Goal: Check status: Check status

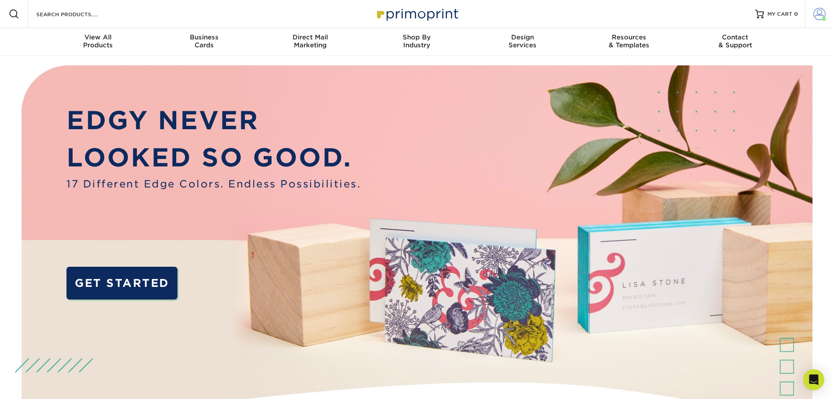
click at [818, 14] on span at bounding box center [820, 14] width 12 height 12
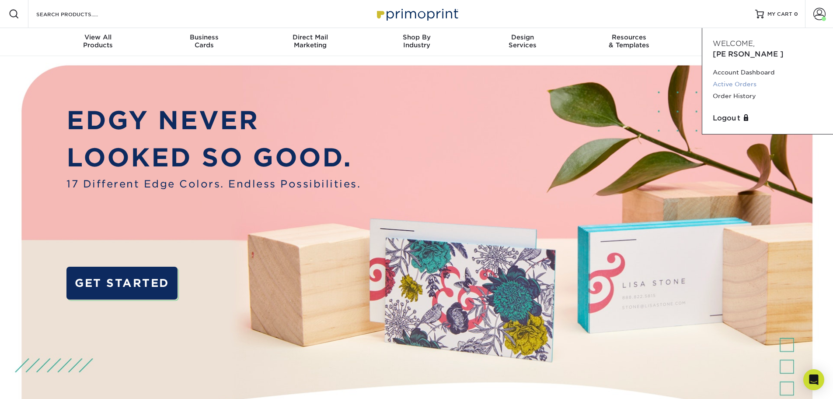
click at [731, 78] on link "Active Orders" at bounding box center [768, 84] width 110 height 12
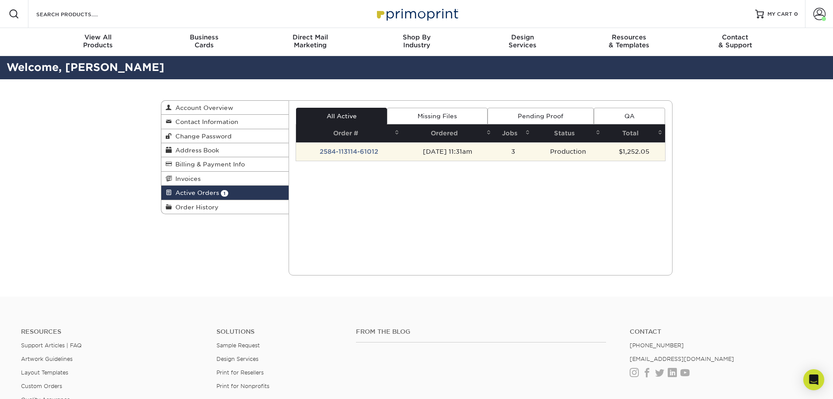
click at [332, 149] on td "2584-113114-61012" at bounding box center [349, 151] width 106 height 18
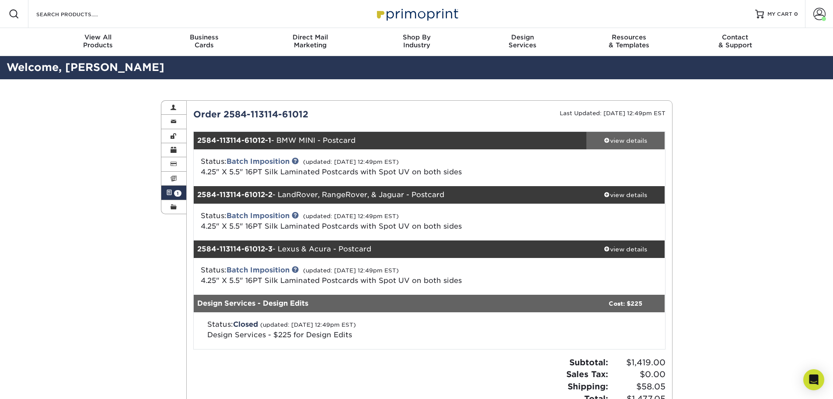
click at [639, 133] on link "view details" at bounding box center [626, 140] width 79 height 17
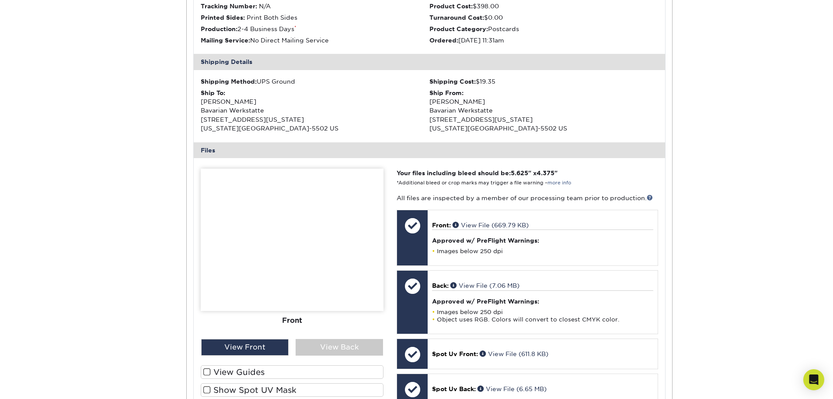
scroll to position [262, 0]
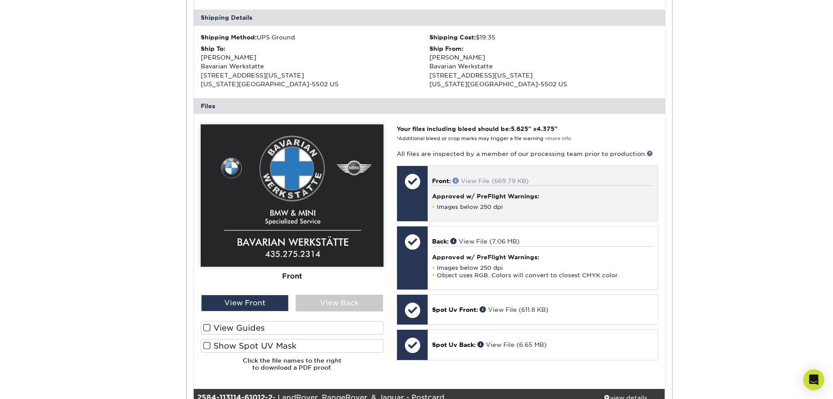
click at [500, 177] on link "View File (669.79 KB)" at bounding box center [491, 180] width 76 height 7
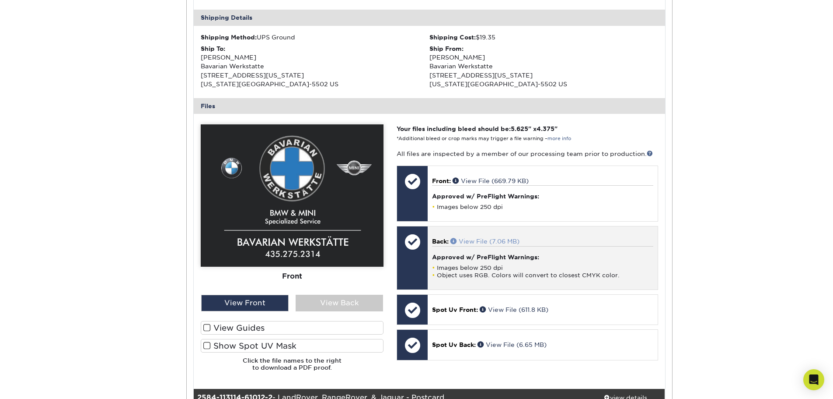
click at [488, 238] on link "View File (7.06 MB)" at bounding box center [485, 241] width 69 height 7
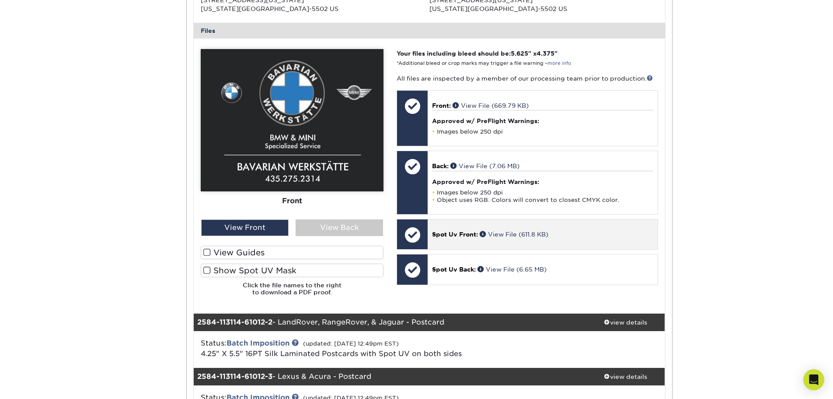
scroll to position [350, 0]
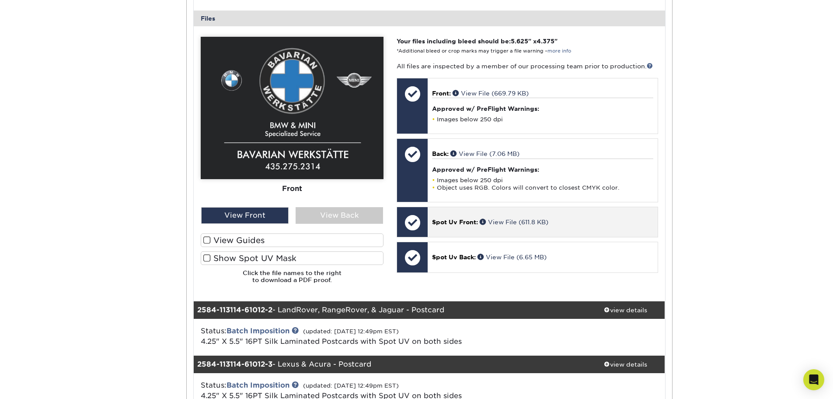
click at [509, 217] on div "Spot Uv Front: View File (611.8 KB)" at bounding box center [543, 222] width 230 height 30
click at [509, 221] on link "View File (611.8 KB)" at bounding box center [514, 221] width 69 height 7
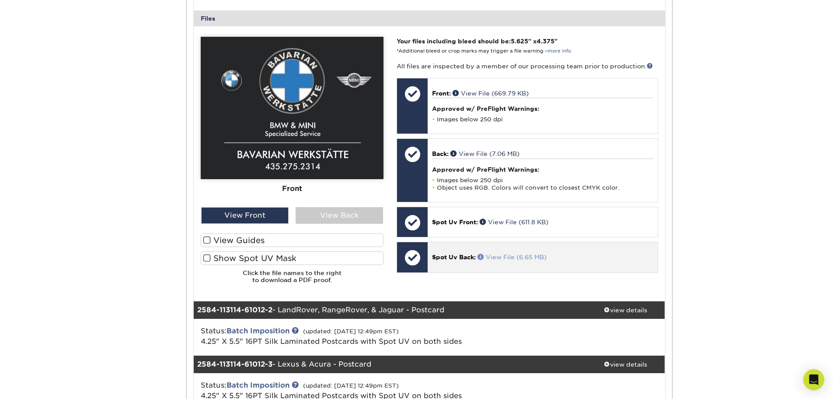
click at [507, 257] on link "View File (6.65 MB)" at bounding box center [512, 256] width 69 height 7
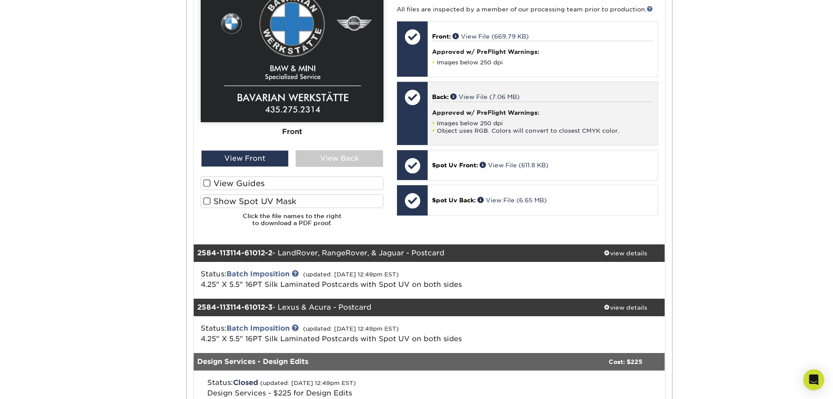
scroll to position [525, 0]
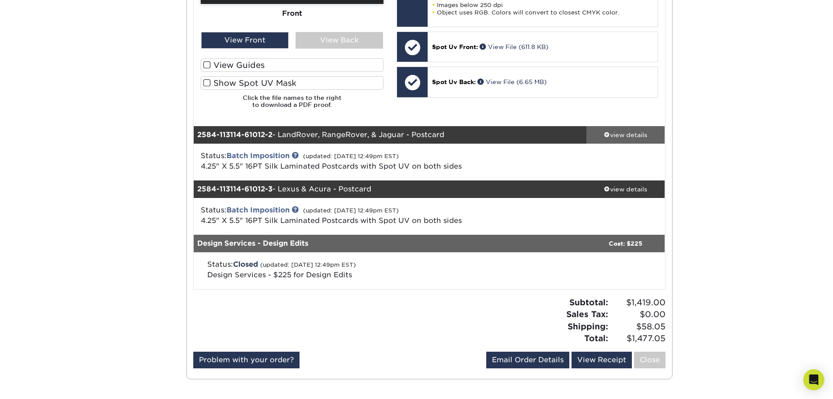
click at [637, 137] on div "view details" at bounding box center [626, 134] width 79 height 9
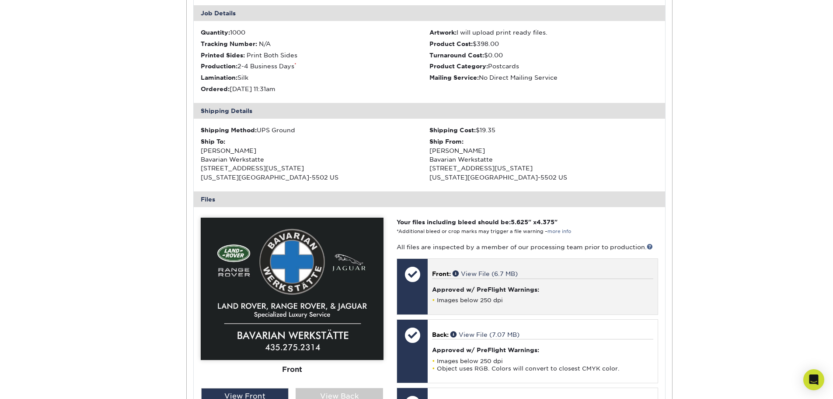
scroll to position [744, 0]
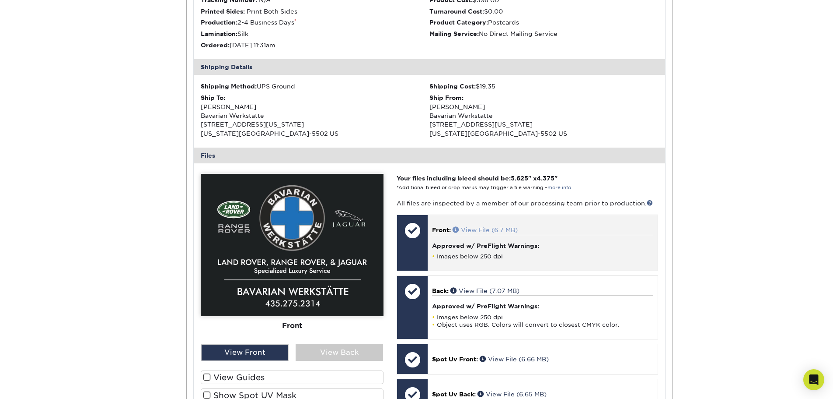
click at [496, 229] on link "View File (6.7 MB)" at bounding box center [485, 229] width 65 height 7
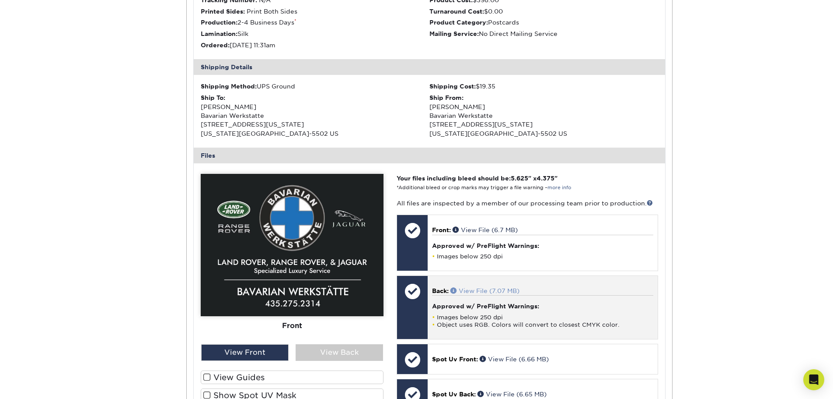
click at [512, 290] on link "View File (7.07 MB)" at bounding box center [485, 290] width 69 height 7
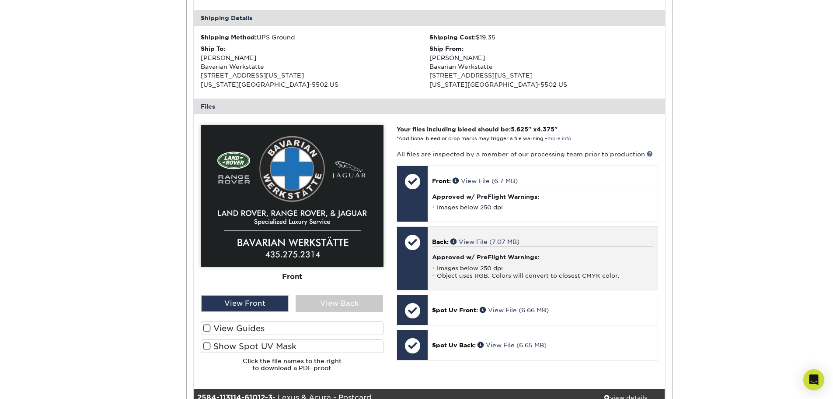
scroll to position [875, 0]
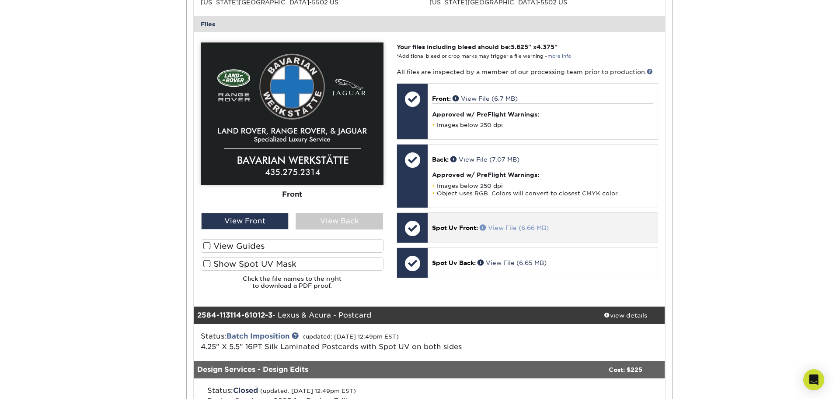
click at [516, 226] on link "View File (6.66 MB)" at bounding box center [514, 227] width 69 height 7
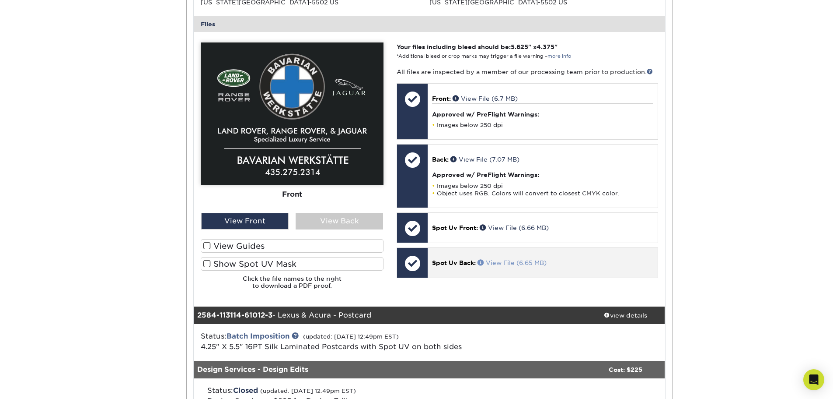
click at [507, 260] on link "View File (6.65 MB)" at bounding box center [512, 262] width 69 height 7
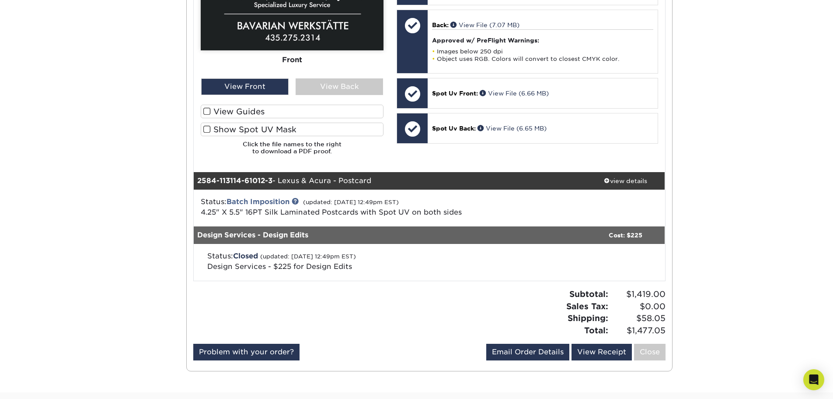
scroll to position [1050, 0]
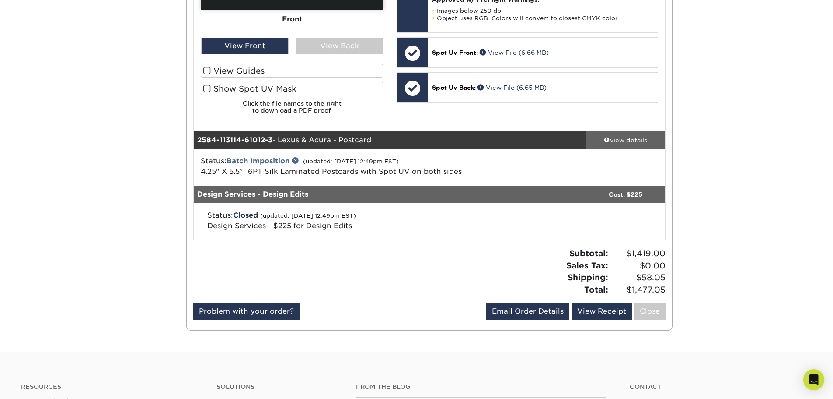
click at [634, 137] on div "view details" at bounding box center [626, 140] width 79 height 9
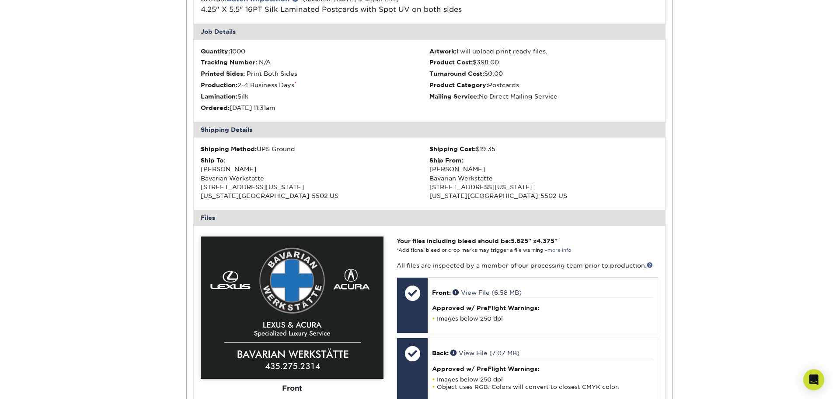
scroll to position [1225, 0]
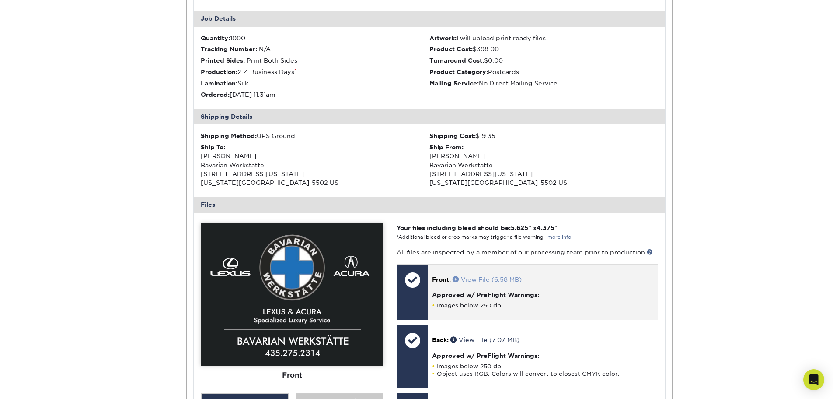
click at [507, 278] on link "View File (6.58 MB)" at bounding box center [487, 279] width 69 height 7
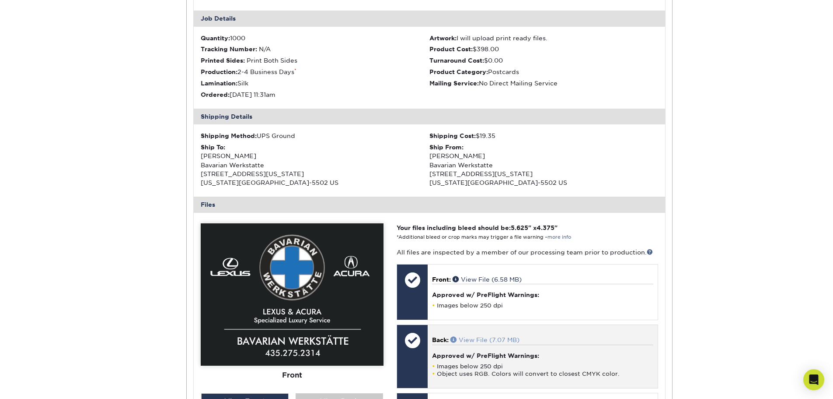
click at [488, 341] on link "View File (7.07 MB)" at bounding box center [485, 339] width 69 height 7
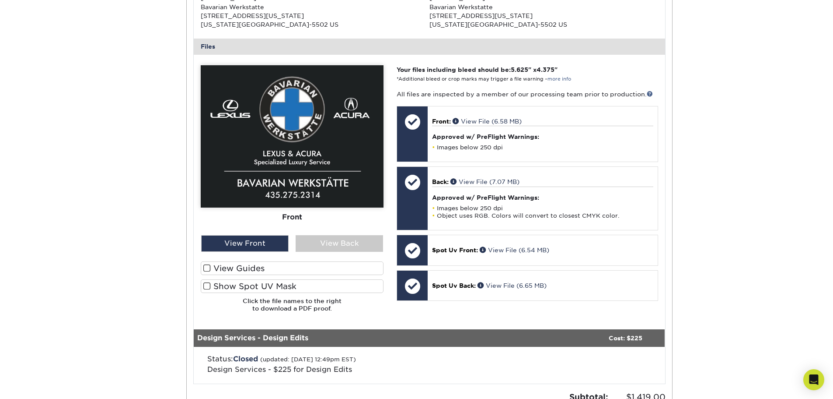
scroll to position [1400, 0]
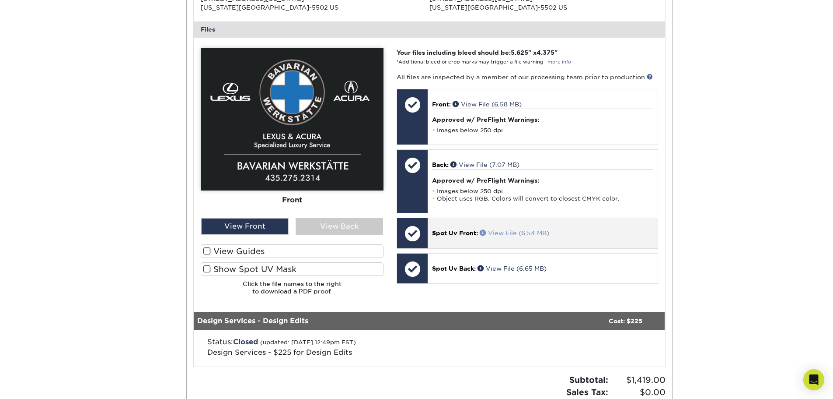
click at [518, 232] on link "View File (6.54 MB)" at bounding box center [515, 232] width 70 height 7
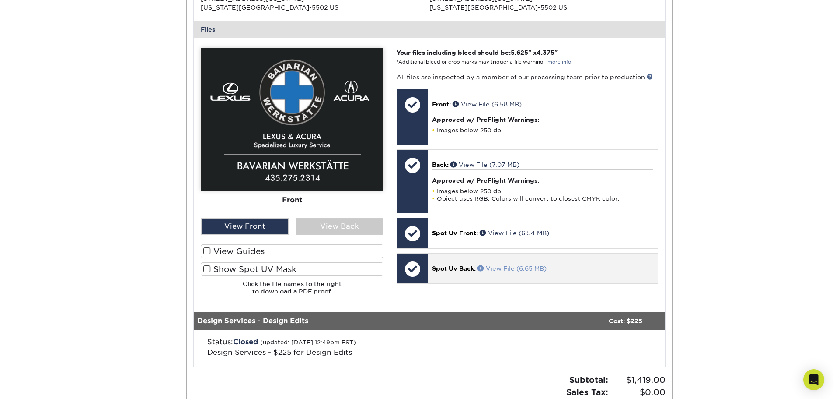
click at [526, 266] on link "View File (6.65 MB)" at bounding box center [512, 268] width 69 height 7
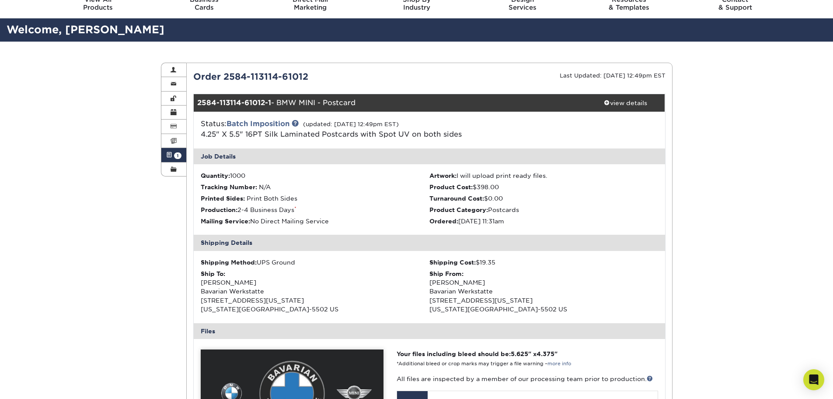
scroll to position [0, 0]
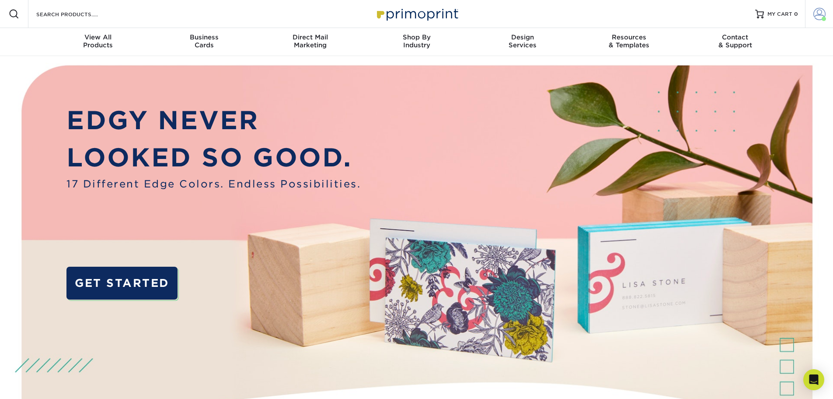
click at [824, 9] on span at bounding box center [820, 14] width 12 height 12
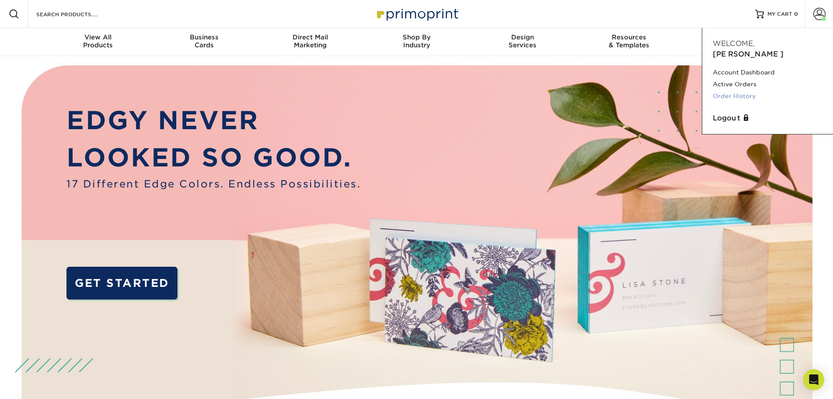
click at [734, 90] on link "Order History" at bounding box center [768, 96] width 110 height 12
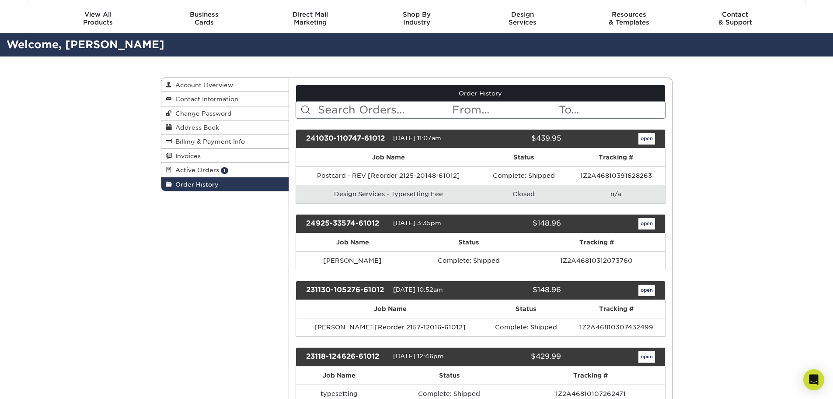
scroll to position [44, 0]
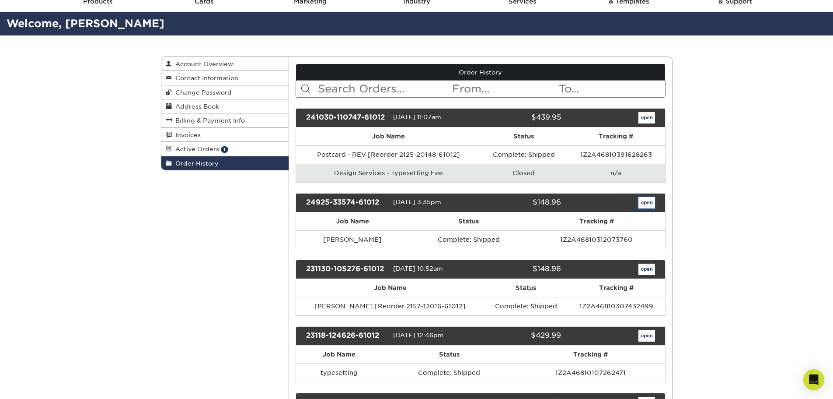
click at [647, 205] on link "open" at bounding box center [647, 202] width 17 height 11
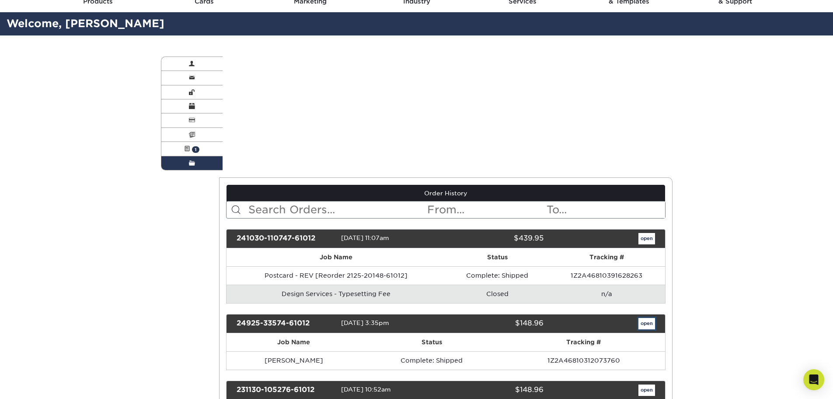
scroll to position [0, 0]
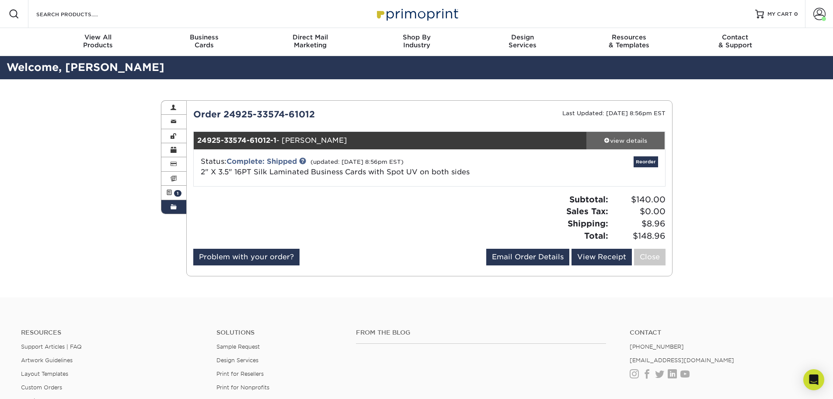
click at [623, 138] on div "view details" at bounding box center [626, 140] width 79 height 9
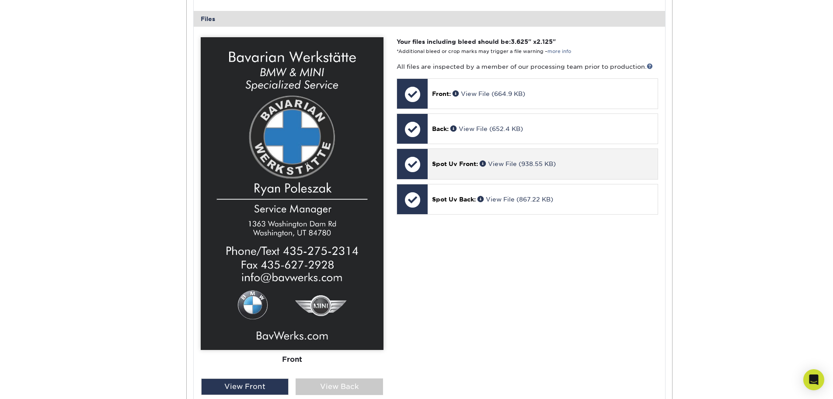
scroll to position [350, 0]
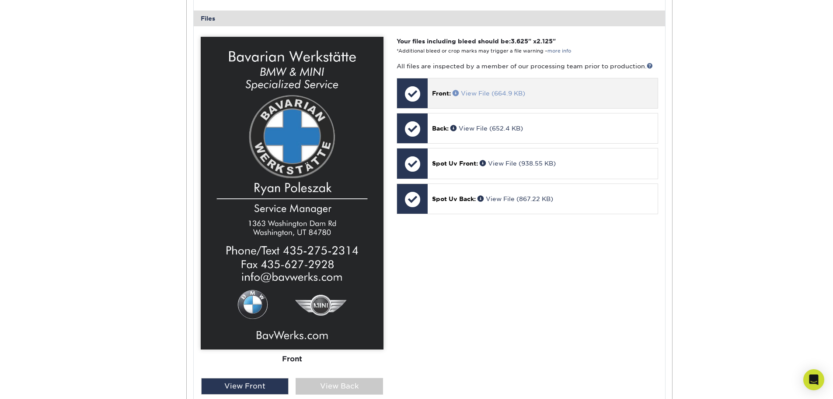
click at [480, 93] on link "View File (664.9 KB)" at bounding box center [489, 93] width 73 height 7
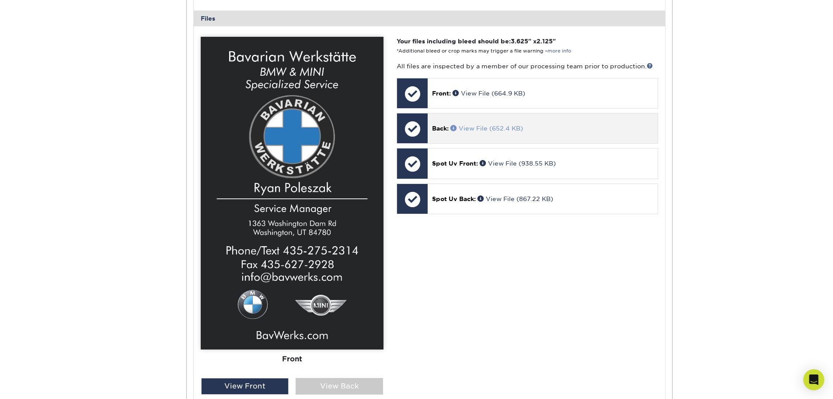
click at [488, 126] on link "View File (652.4 KB)" at bounding box center [487, 128] width 73 height 7
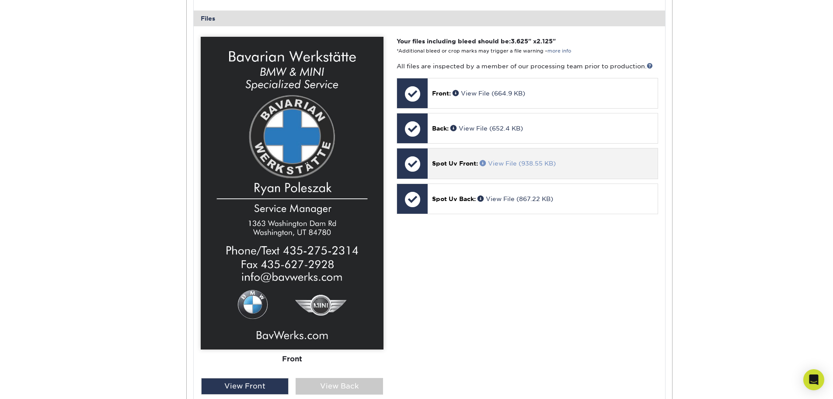
click at [513, 165] on link "View File (938.55 KB)" at bounding box center [518, 163] width 76 height 7
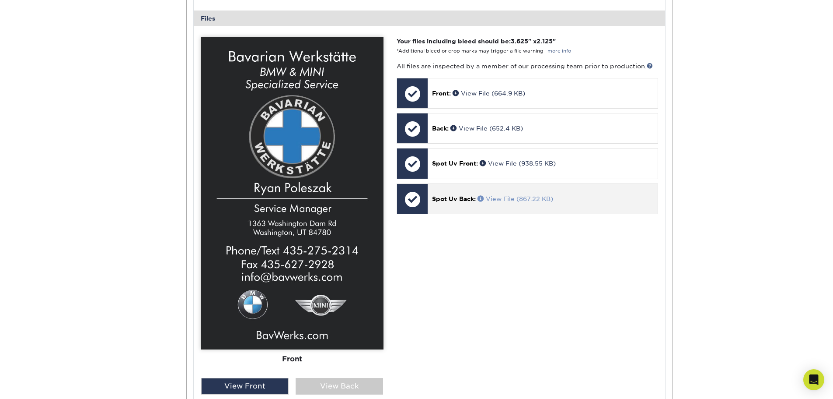
click at [511, 199] on link "View File (867.22 KB)" at bounding box center [516, 198] width 76 height 7
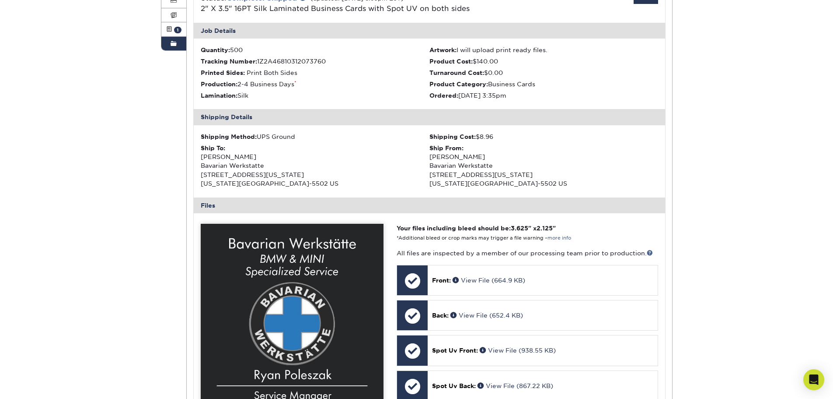
scroll to position [0, 0]
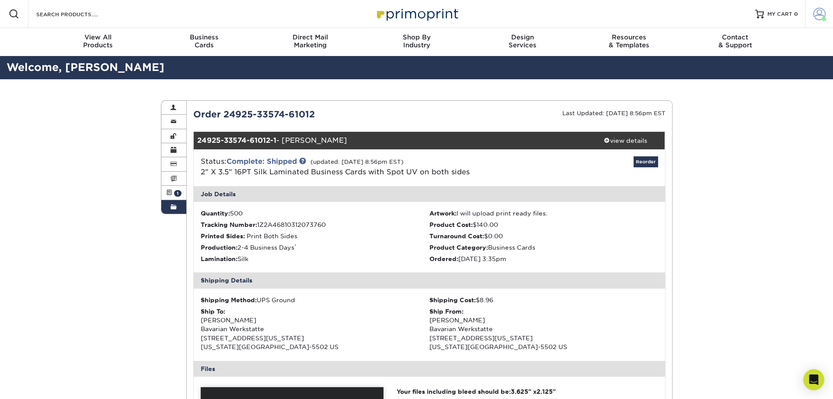
click at [818, 14] on span at bounding box center [820, 14] width 12 height 12
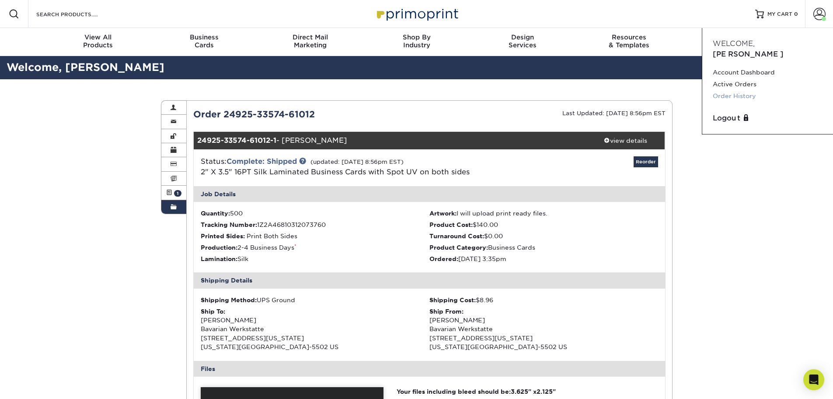
click at [730, 90] on link "Order History" at bounding box center [768, 96] width 110 height 12
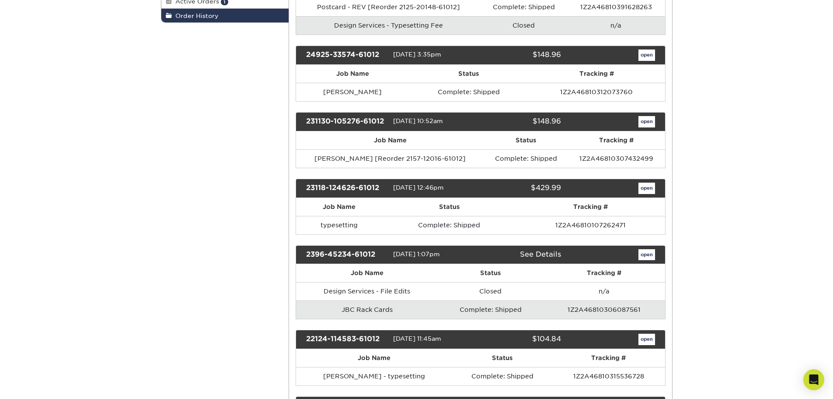
scroll to position [131, 0]
